Goal: Complete application form: Complete application form

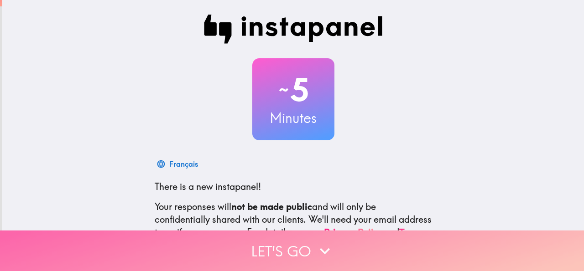
click at [275, 250] on button "Let's go" at bounding box center [292, 251] width 584 height 41
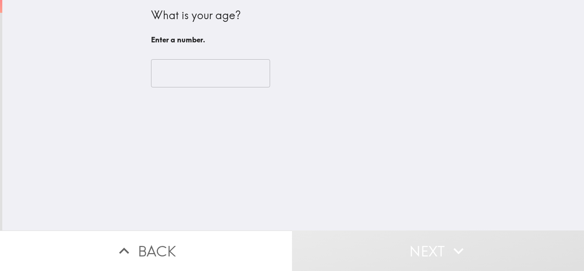
click at [197, 76] on input "number" at bounding box center [210, 73] width 119 height 28
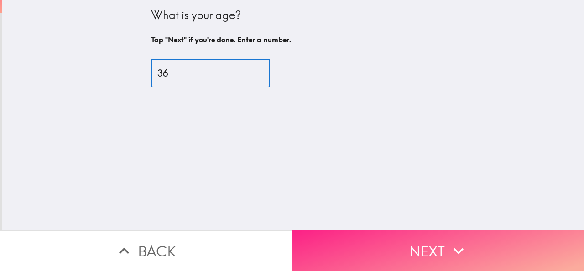
type input "36"
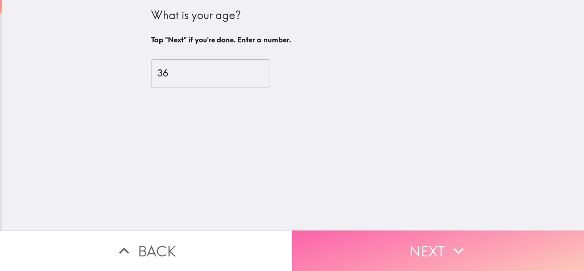
click at [416, 243] on button "Next" at bounding box center [438, 251] width 292 height 41
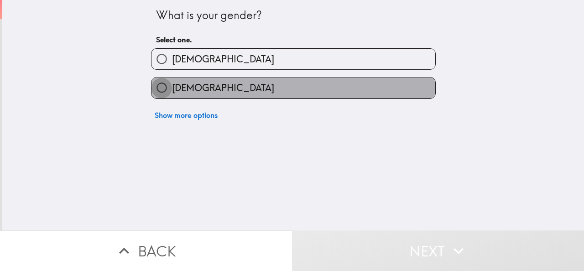
click at [160, 89] on input "[DEMOGRAPHIC_DATA]" at bounding box center [161, 88] width 21 height 21
radio input "true"
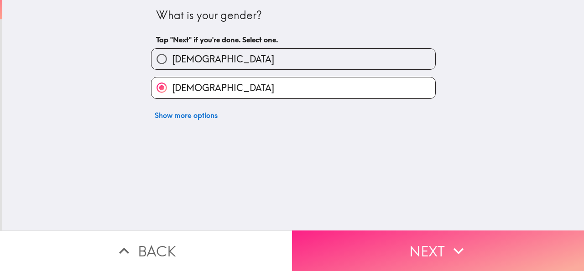
click at [434, 242] on button "Next" at bounding box center [438, 251] width 292 height 41
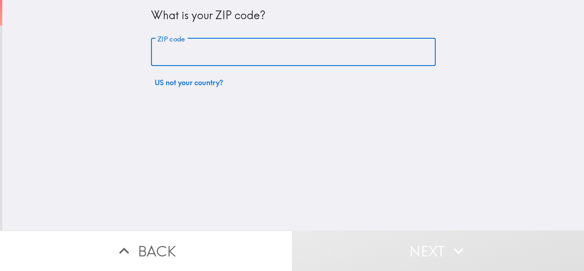
click at [189, 50] on input "ZIP code" at bounding box center [293, 52] width 284 height 28
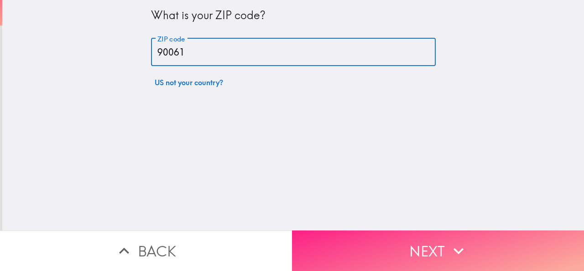
type input "90061"
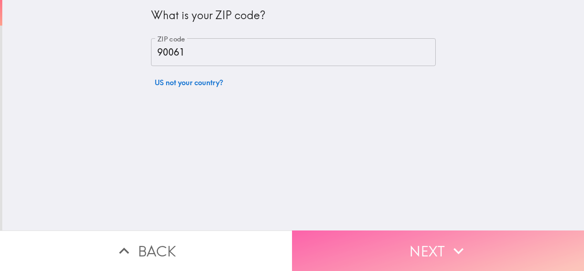
click at [395, 247] on button "Next" at bounding box center [438, 251] width 292 height 41
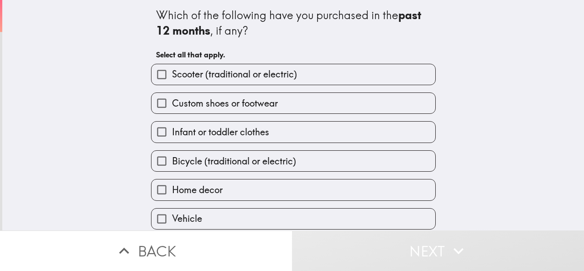
scroll to position [67, 0]
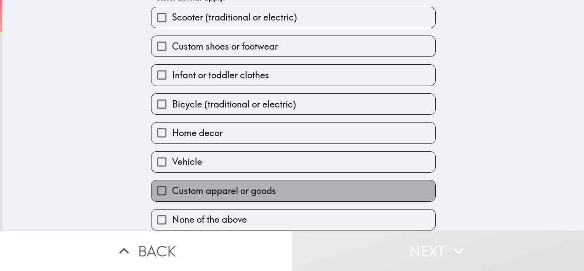
click at [172, 185] on span "Custom apparel or goods" at bounding box center [224, 191] width 104 height 13
click at [172, 184] on input "Custom apparel or goods" at bounding box center [161, 191] width 21 height 21
checkbox input "true"
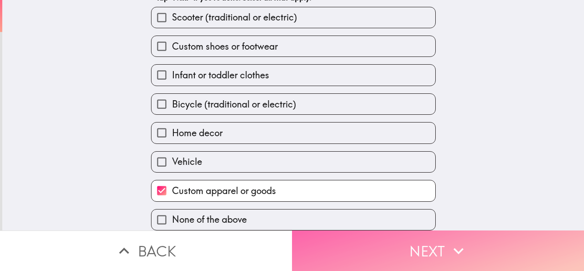
click at [390, 238] on button "Next" at bounding box center [438, 251] width 292 height 41
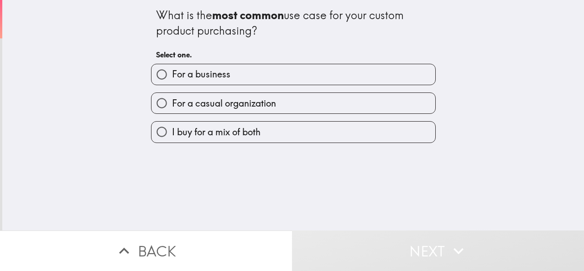
click at [156, 132] on input "I buy for a mix of both" at bounding box center [161, 132] width 21 height 21
radio input "true"
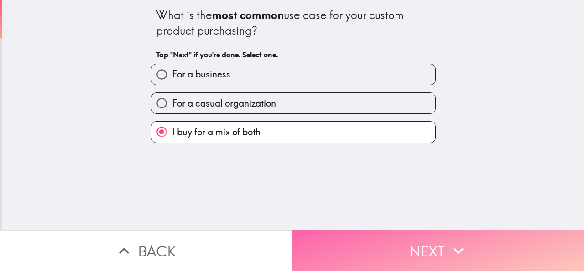
click at [419, 247] on button "Next" at bounding box center [438, 251] width 292 height 41
